Goal: Register for event/course

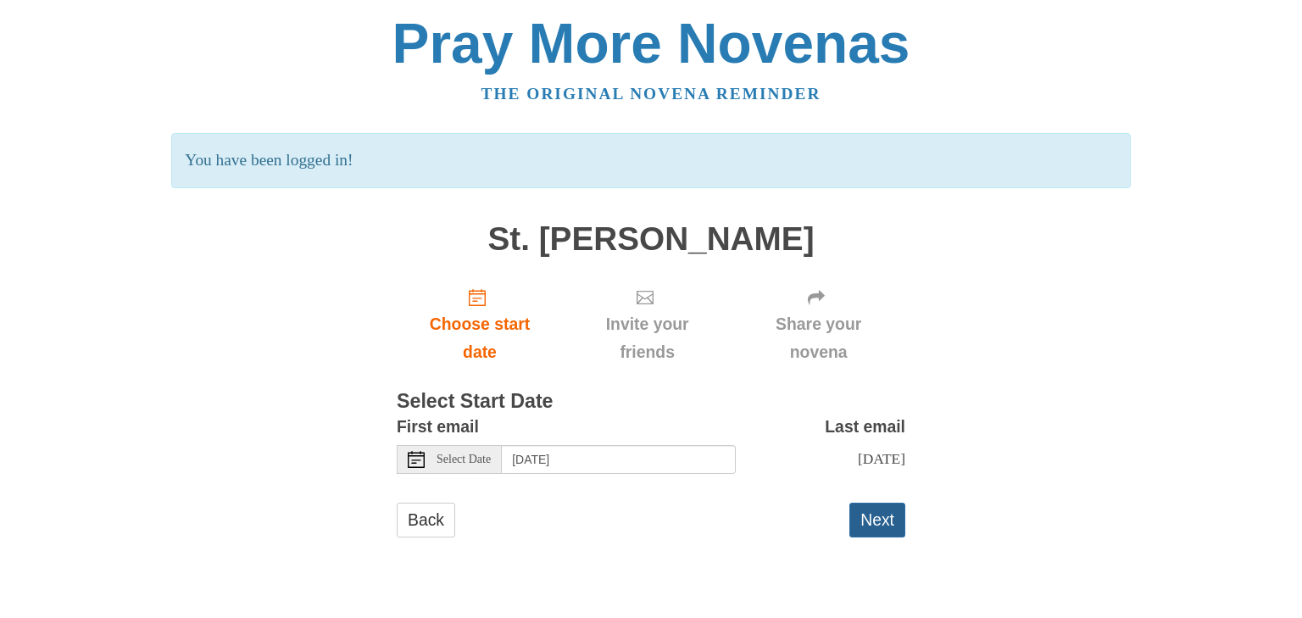
click at [894, 525] on button "Next" at bounding box center [878, 520] width 56 height 35
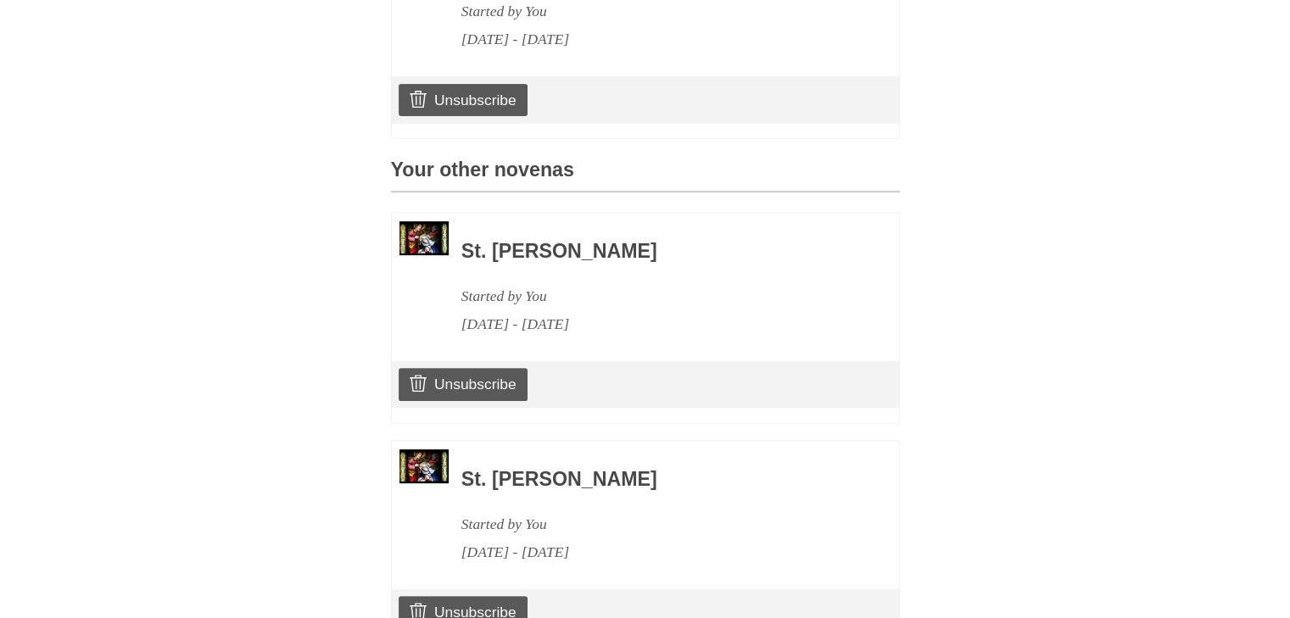
scroll to position [594, 0]
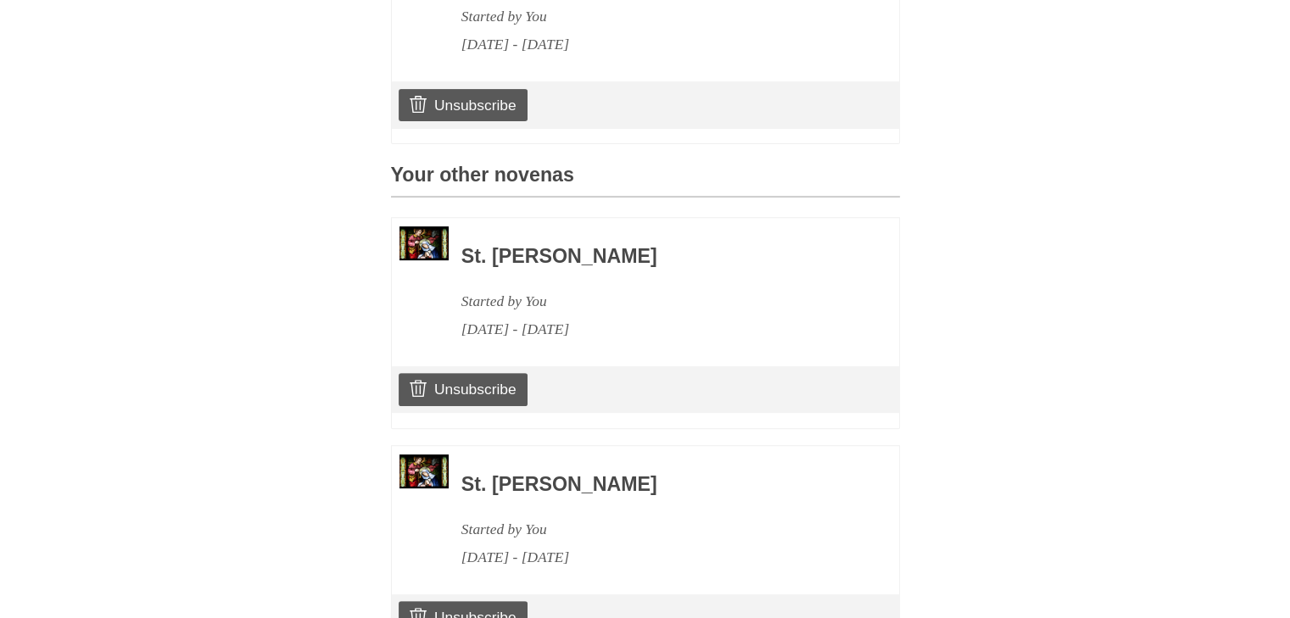
click at [569, 264] on h3 "St. Joseph Novena" at bounding box center [657, 257] width 392 height 22
click at [670, 382] on div "St. Joseph Novena Started by You August 26, 2025 - September 4, 2025 Unsubscribe" at bounding box center [645, 323] width 509 height 212
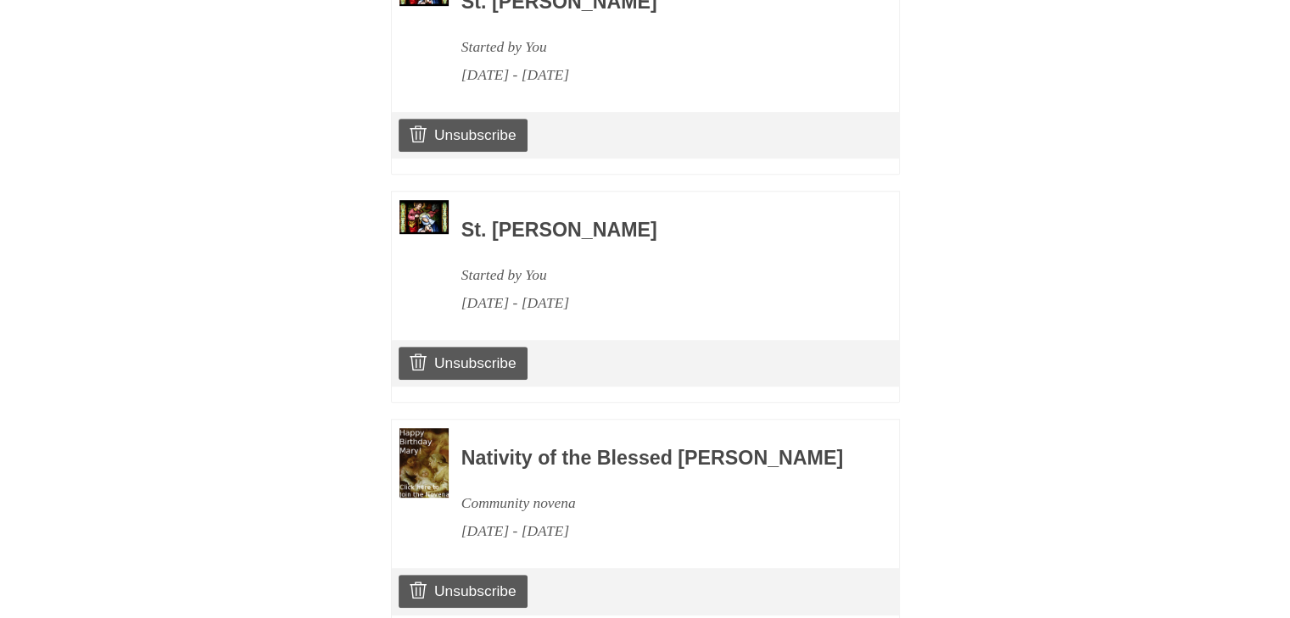
scroll to position [979, 0]
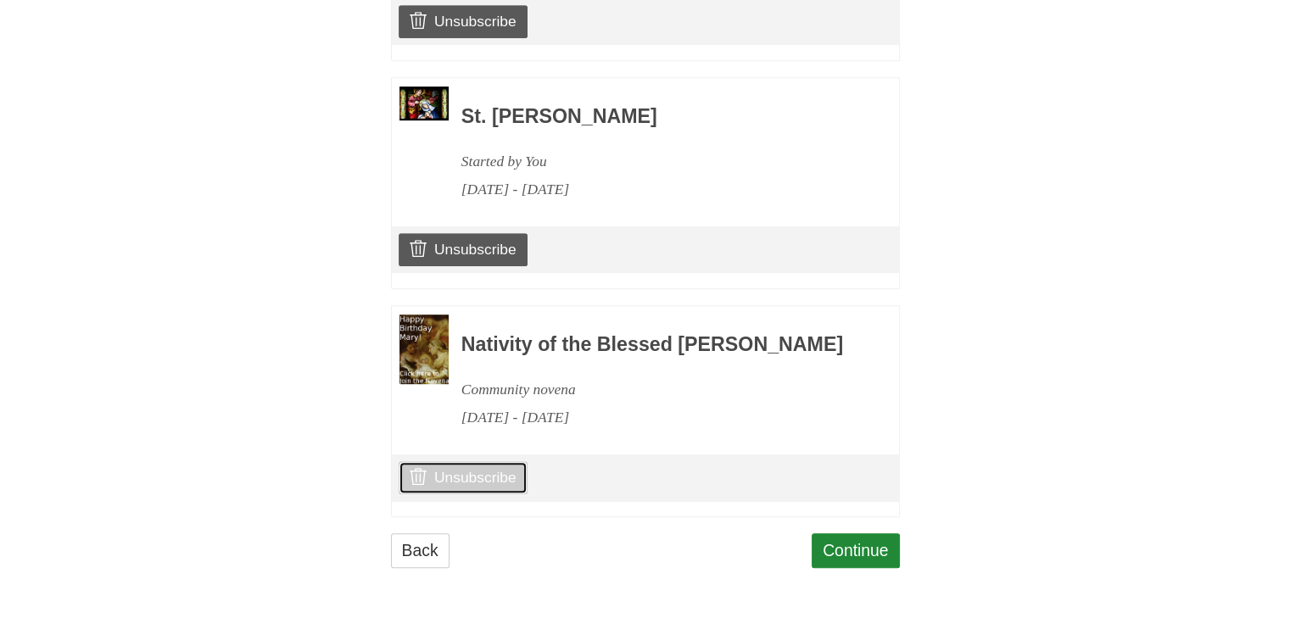
click at [470, 471] on link "Unsubscribe" at bounding box center [463, 477] width 128 height 32
click at [858, 561] on link "Continue" at bounding box center [855, 550] width 88 height 35
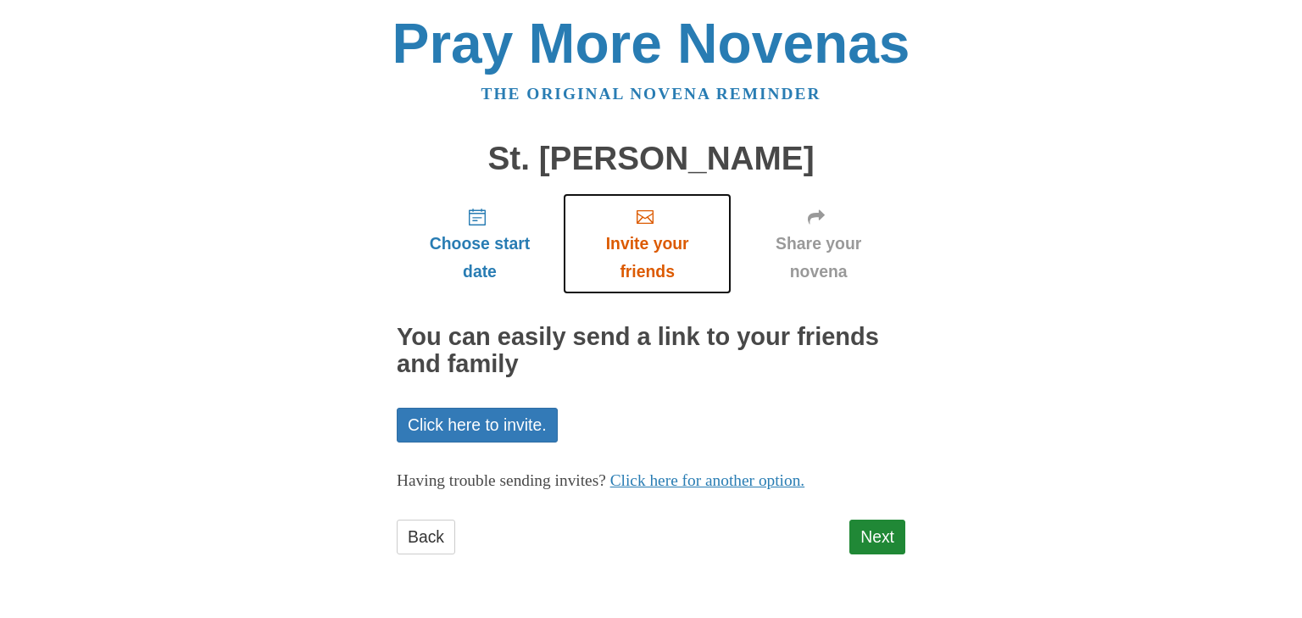
click at [670, 241] on span "Invite your friends" at bounding box center [647, 258] width 135 height 56
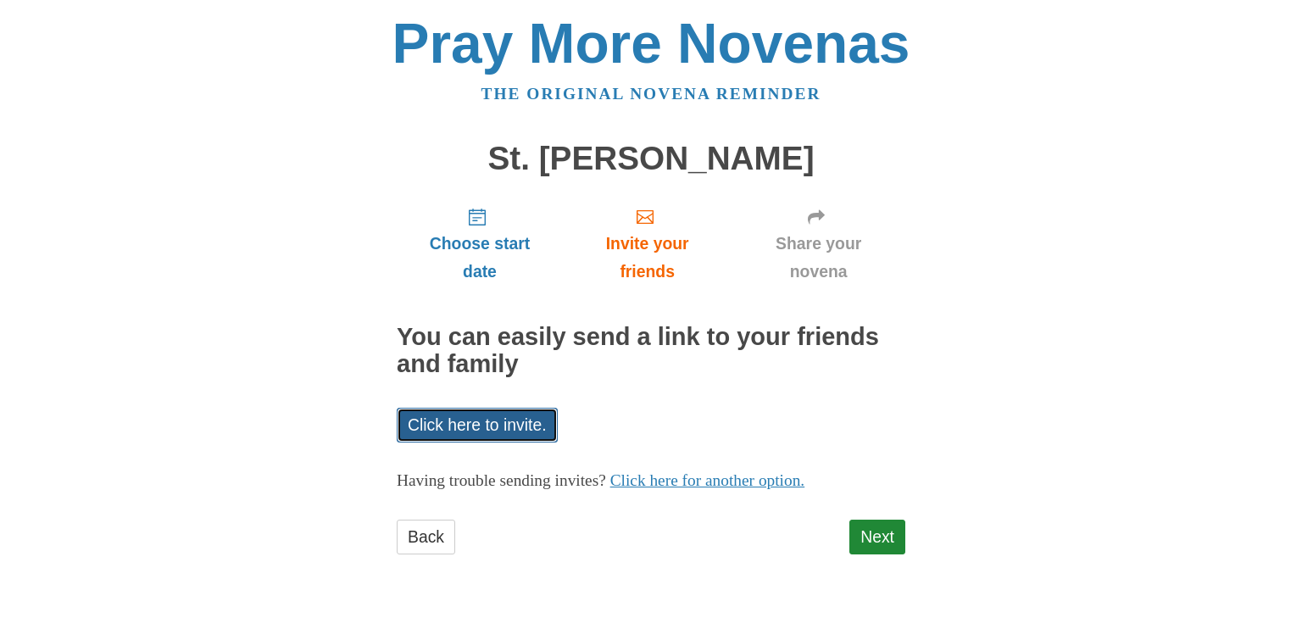
click at [477, 419] on link "Click here to invite." at bounding box center [477, 425] width 161 height 35
click at [482, 424] on link "Click here to invite." at bounding box center [477, 425] width 161 height 35
click at [871, 534] on link "Next" at bounding box center [878, 537] width 56 height 35
